Goal: Book appointment/travel/reservation

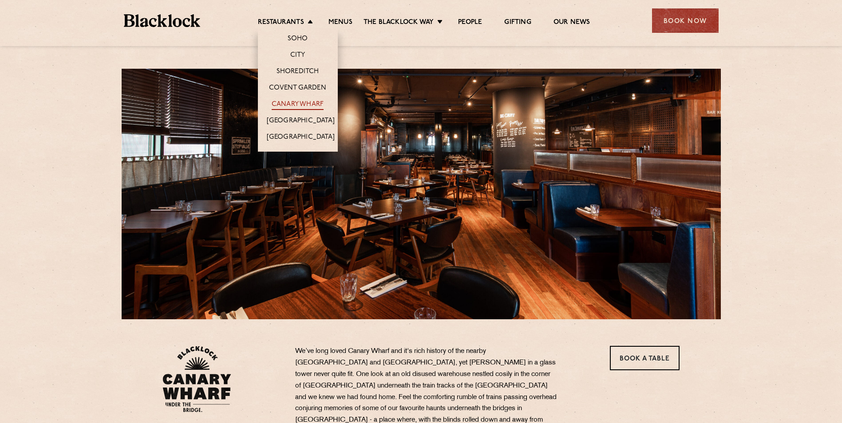
click at [306, 106] on link "Canary Wharf" at bounding box center [298, 105] width 52 height 10
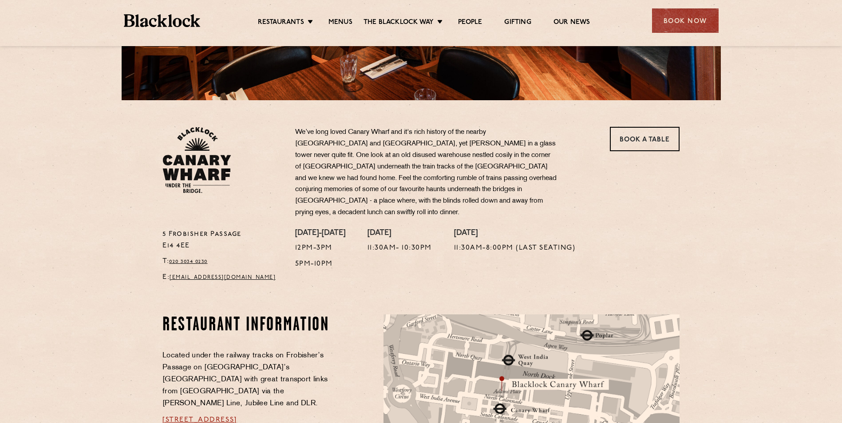
scroll to position [56, 0]
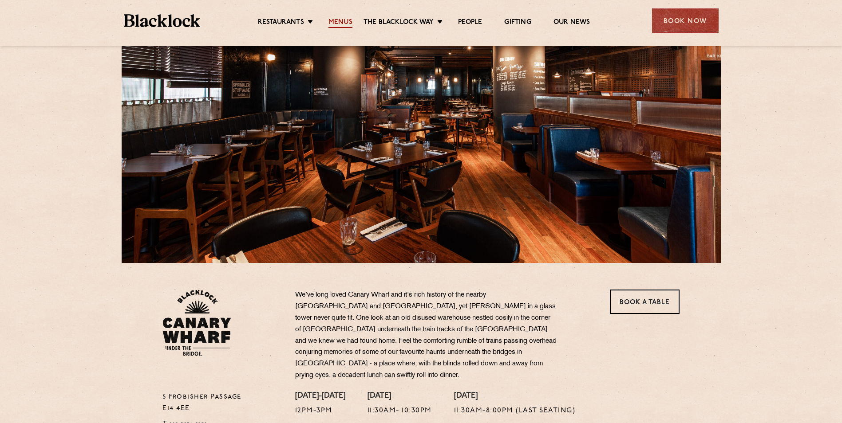
click at [347, 23] on link "Menus" at bounding box center [340, 23] width 24 height 10
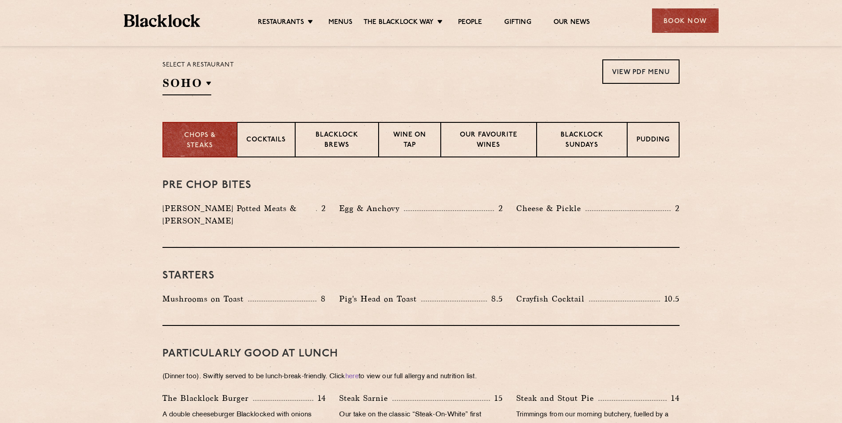
scroll to position [178, 0]
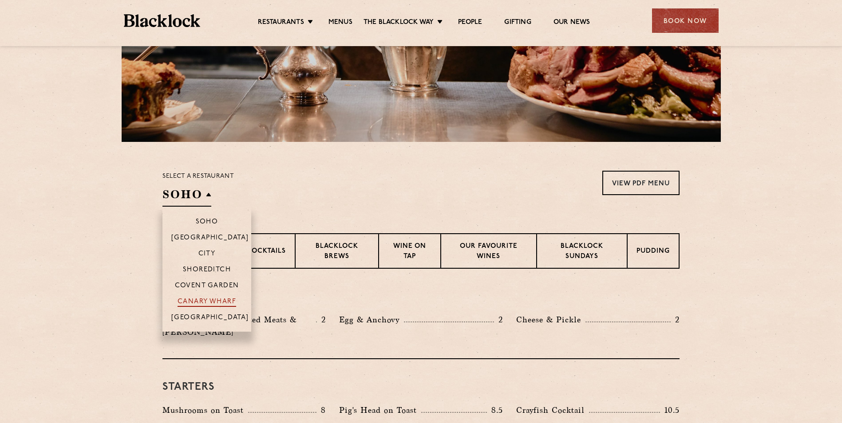
click at [221, 305] on p "Canary Wharf" at bounding box center [207, 302] width 59 height 9
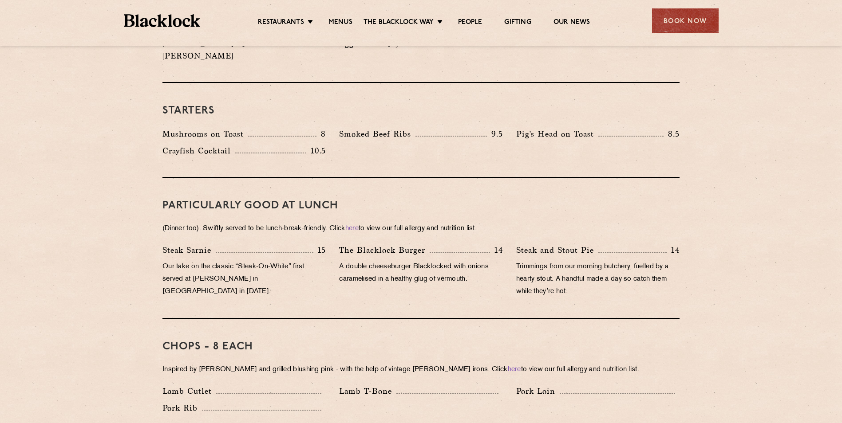
scroll to position [577, 0]
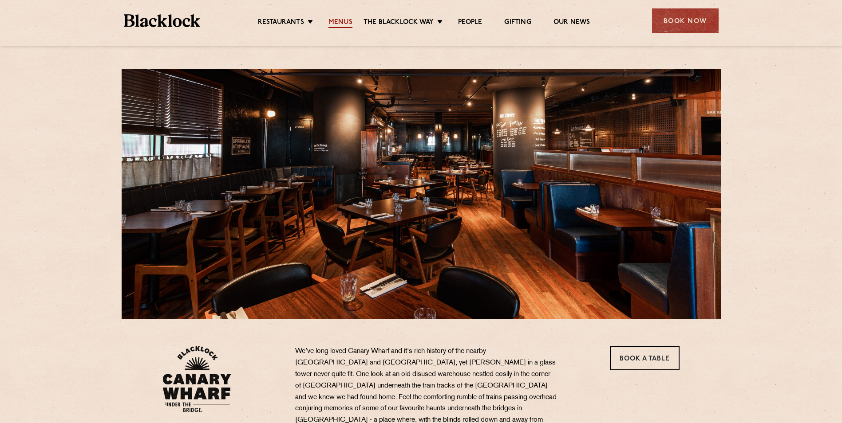
click at [335, 20] on link "Menus" at bounding box center [340, 23] width 24 height 10
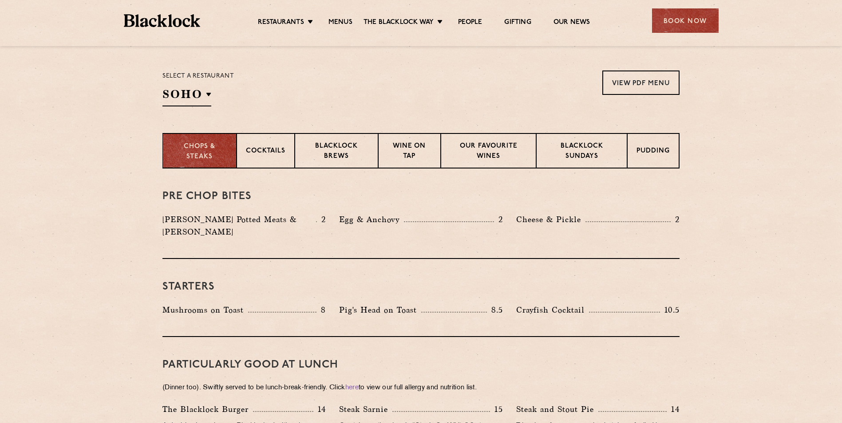
scroll to position [178, 0]
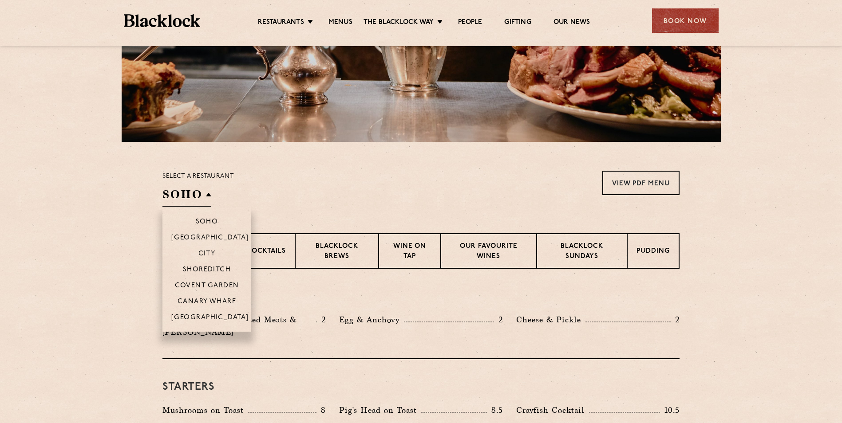
click at [187, 198] on h2 "SOHO" at bounding box center [186, 197] width 49 height 20
click at [225, 301] on p "Canary Wharf" at bounding box center [207, 302] width 59 height 9
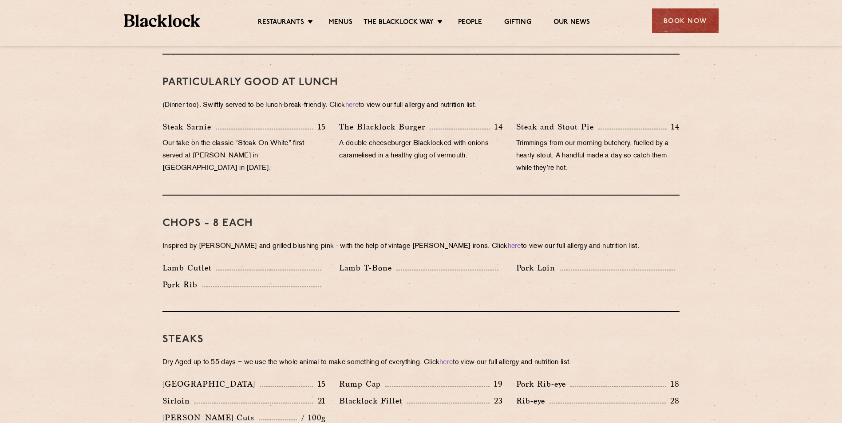
scroll to position [488, 0]
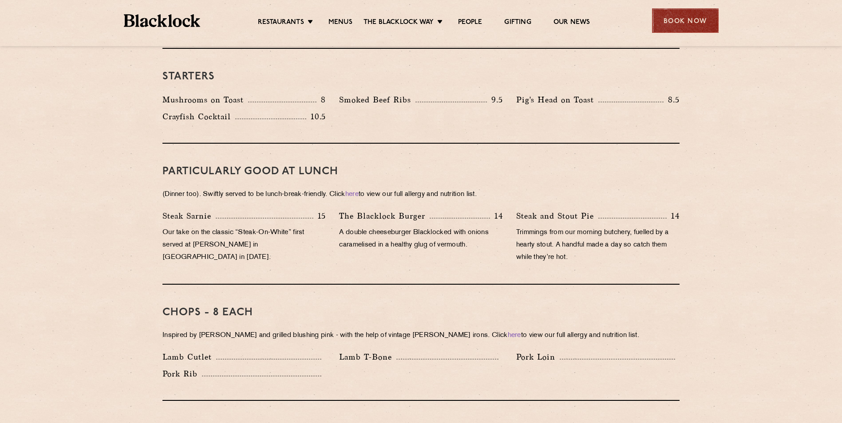
click at [681, 21] on div "Book Now" at bounding box center [685, 20] width 67 height 24
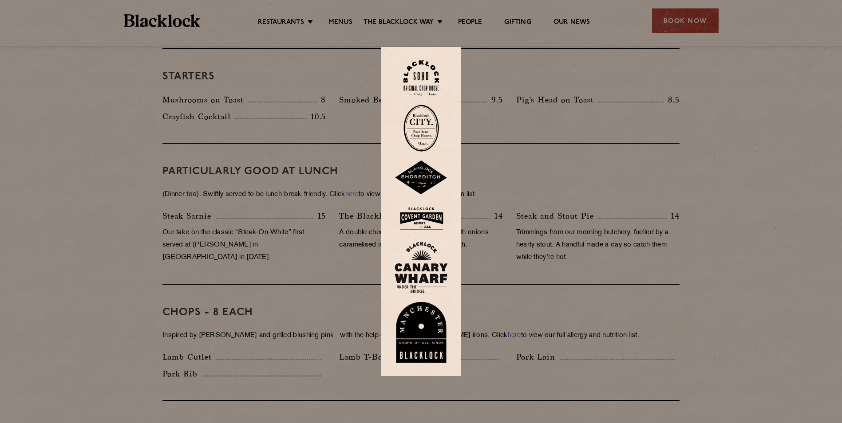
click at [423, 281] on img at bounding box center [421, 267] width 53 height 51
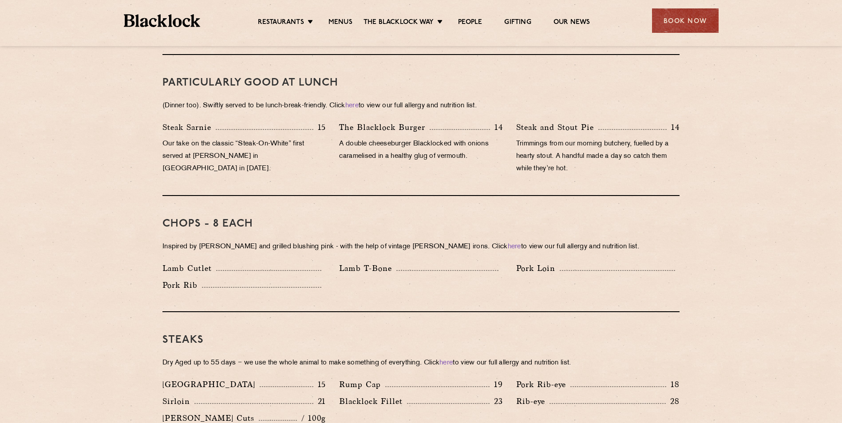
drag, startPoint x: 118, startPoint y: 376, endPoint x: 161, endPoint y: 104, distance: 275.6
